Goal: Information Seeking & Learning: Learn about a topic

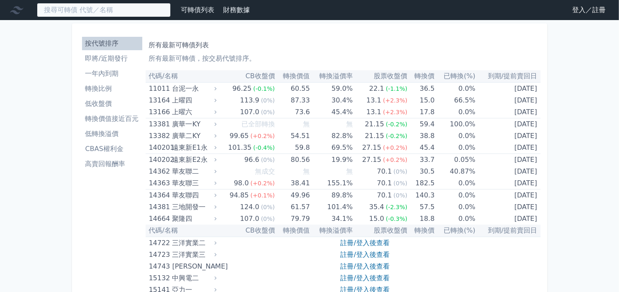
click at [133, 16] on input at bounding box center [104, 10] width 134 height 14
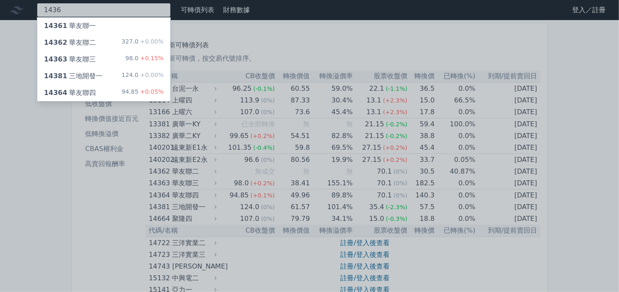
type input "1436"
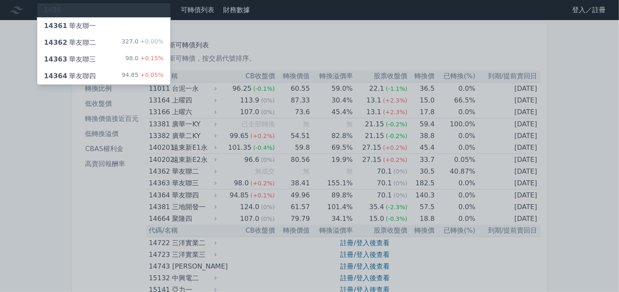
click at [133, 30] on div "14361 華友聯一" at bounding box center [103, 26] width 133 height 17
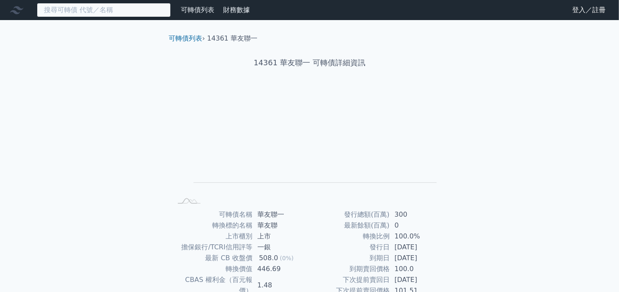
click at [136, 14] on input at bounding box center [104, 10] width 134 height 14
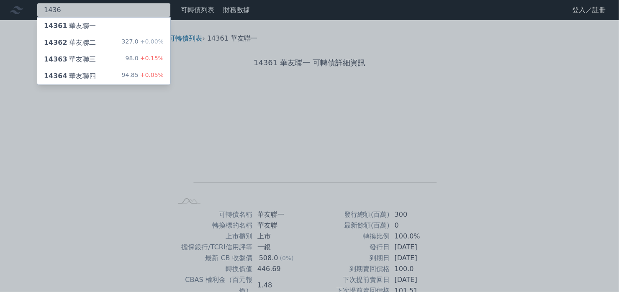
type input "1436"
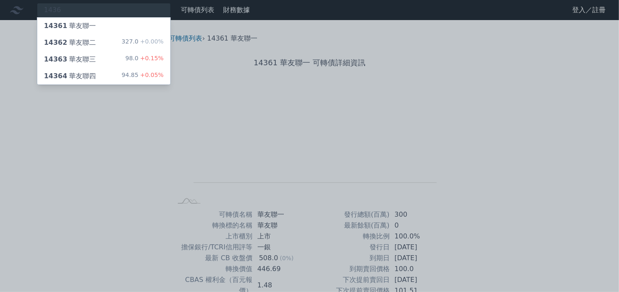
click at [133, 75] on div "94.85 +0.05%" at bounding box center [143, 76] width 42 height 10
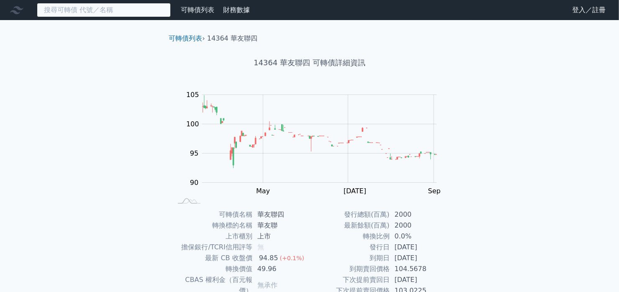
click at [115, 8] on input at bounding box center [104, 10] width 134 height 14
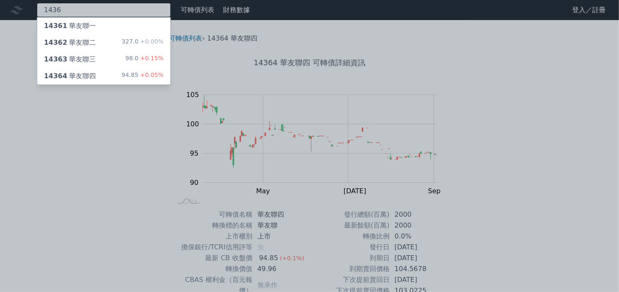
type input "1436"
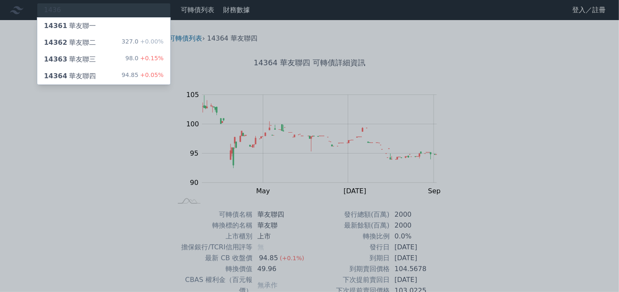
click at [114, 56] on div "14363 華友聯三 98.0 +0.15%" at bounding box center [103, 59] width 133 height 17
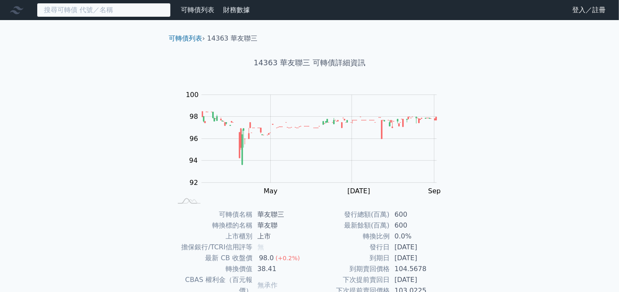
click at [74, 15] on input at bounding box center [104, 10] width 134 height 14
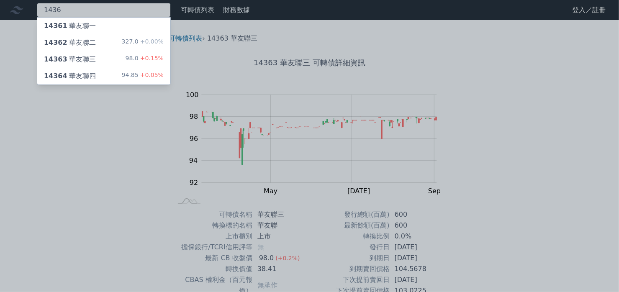
type input "1436"
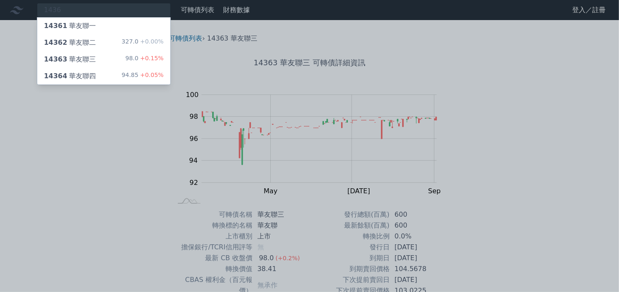
click at [103, 78] on div "14364 華友聯四 94.85 +0.05%" at bounding box center [103, 76] width 133 height 17
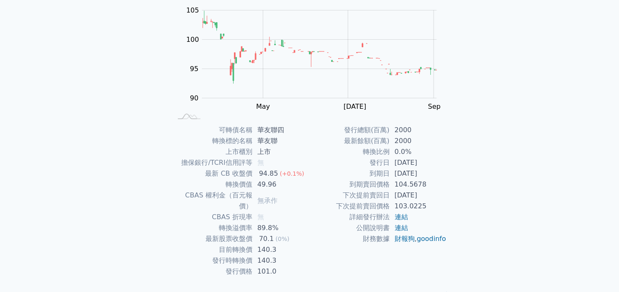
scroll to position [95, 0]
